Goal: Transaction & Acquisition: Purchase product/service

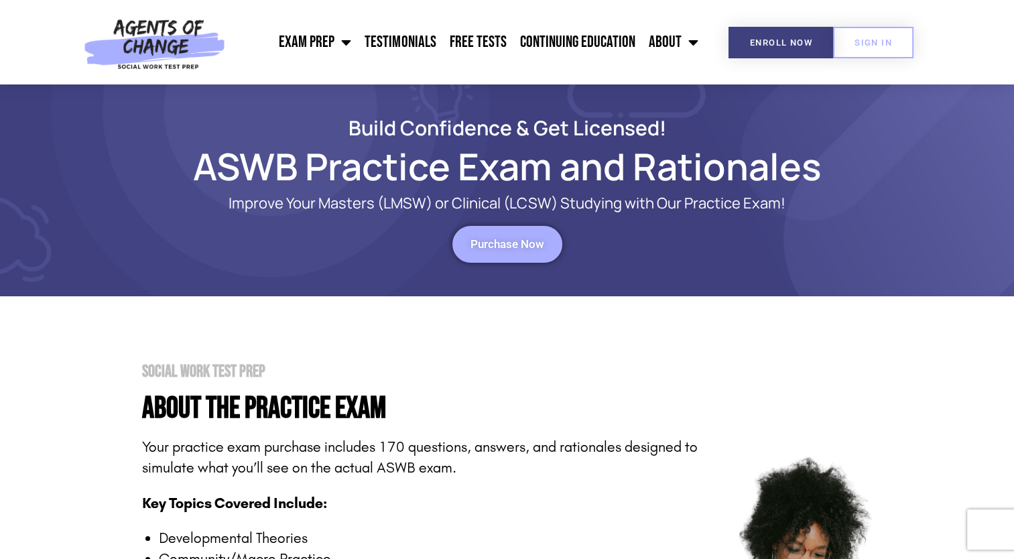
click at [520, 245] on span "Purchase Now" at bounding box center [508, 244] width 74 height 11
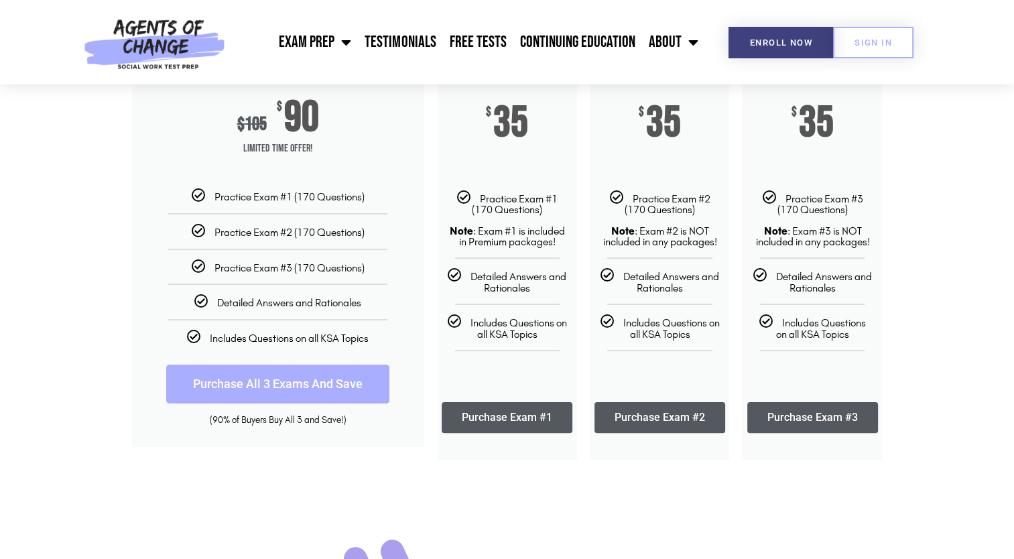
scroll to position [229, 0]
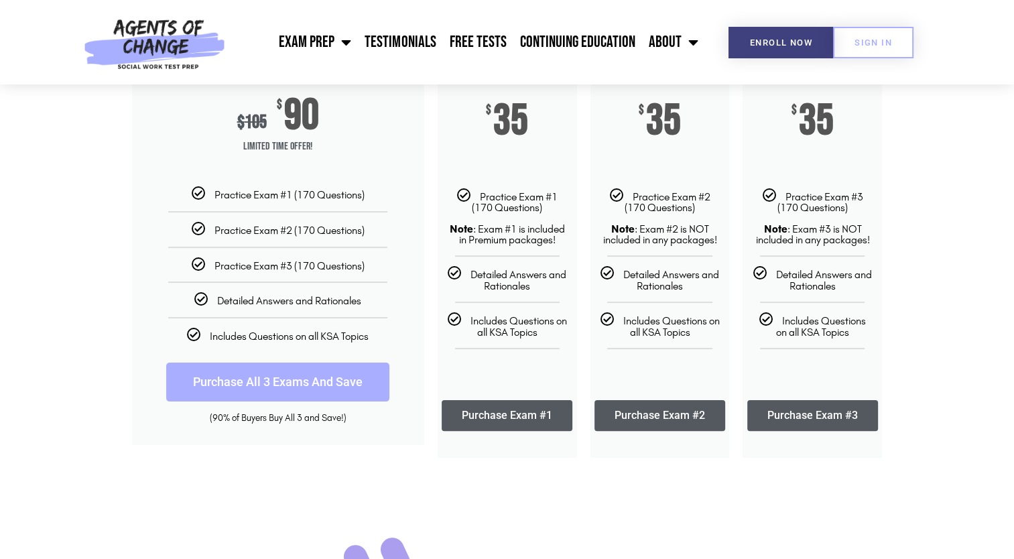
click at [361, 387] on link "Purchase All 3 Exams And Save" at bounding box center [277, 382] width 223 height 39
